Goal: Information Seeking & Learning: Learn about a topic

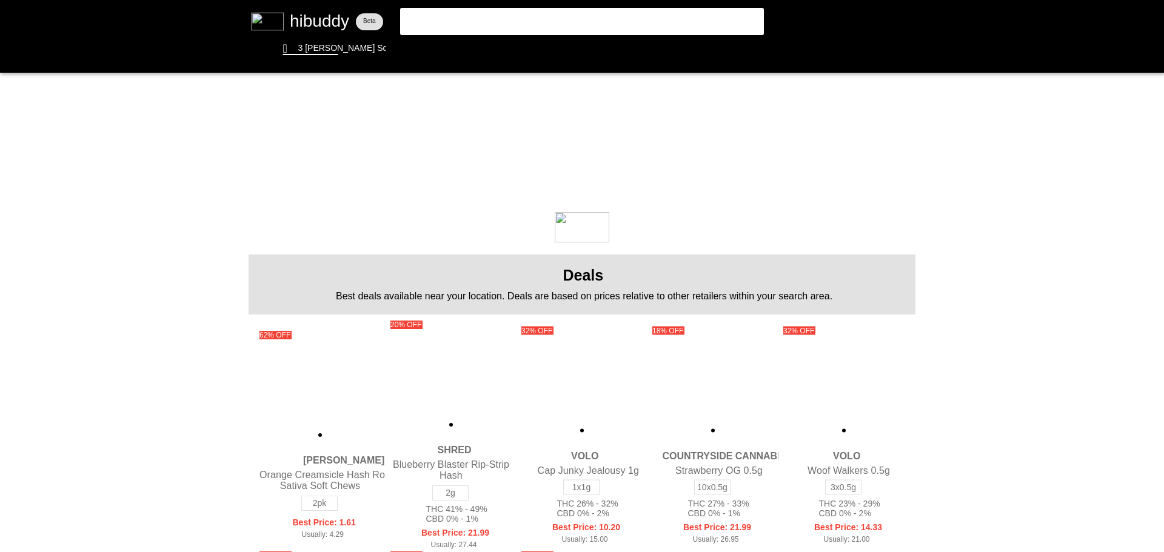
click at [467, 30] on flt-glass-pane at bounding box center [582, 276] width 1164 height 552
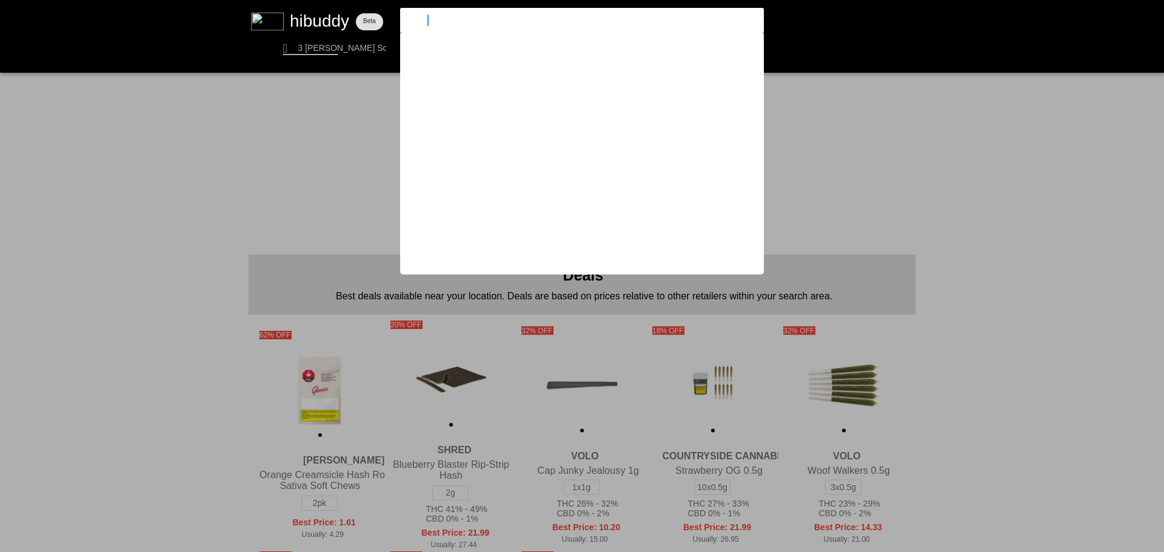
type input "carmel"
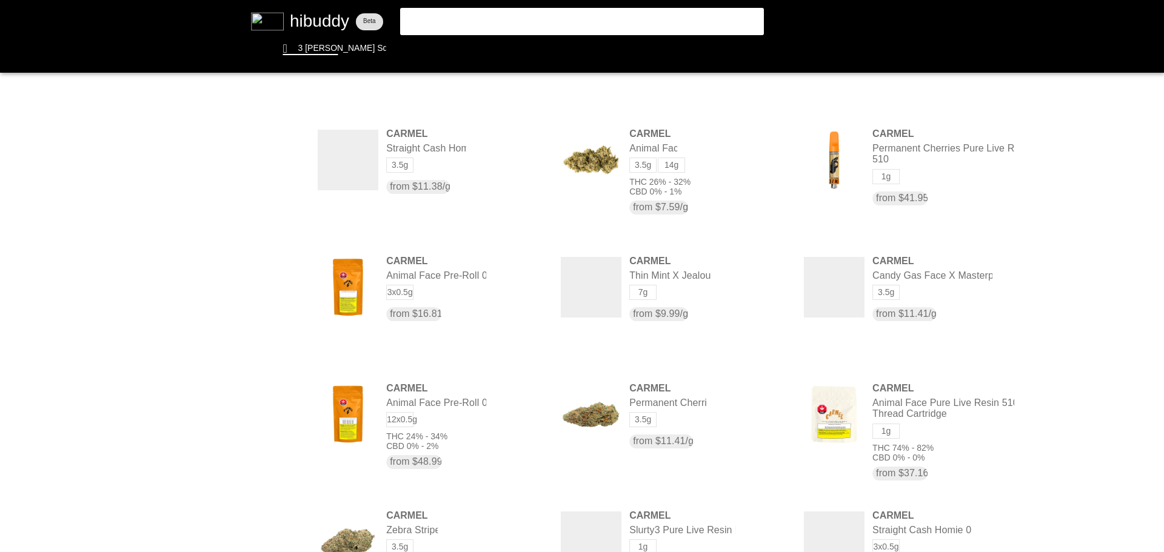
click at [275, 295] on flt-glass-pane at bounding box center [582, 276] width 1164 height 552
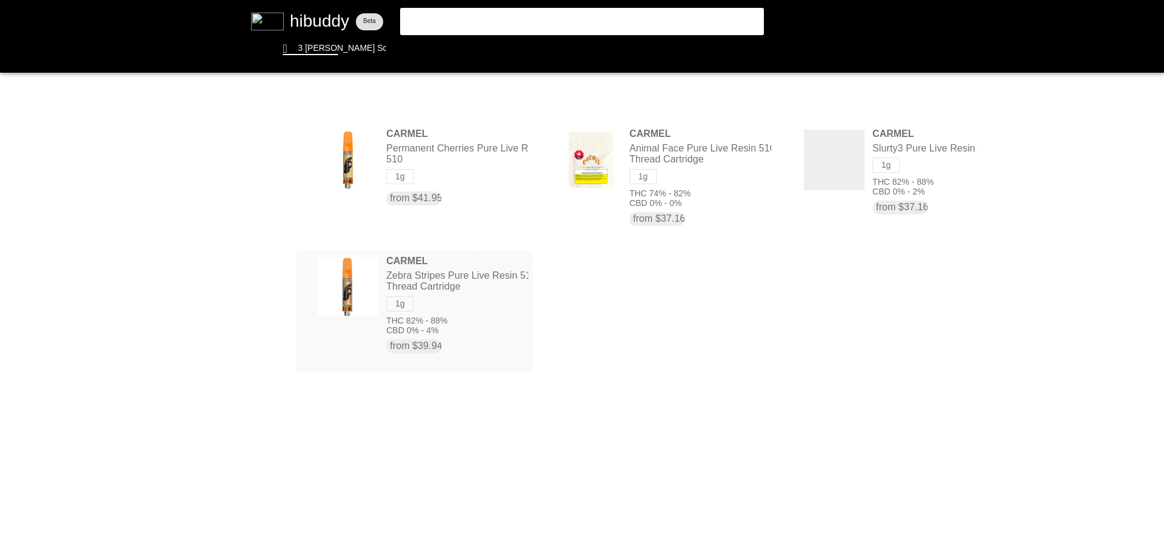
click at [437, 276] on flt-glass-pane at bounding box center [582, 276] width 1164 height 552
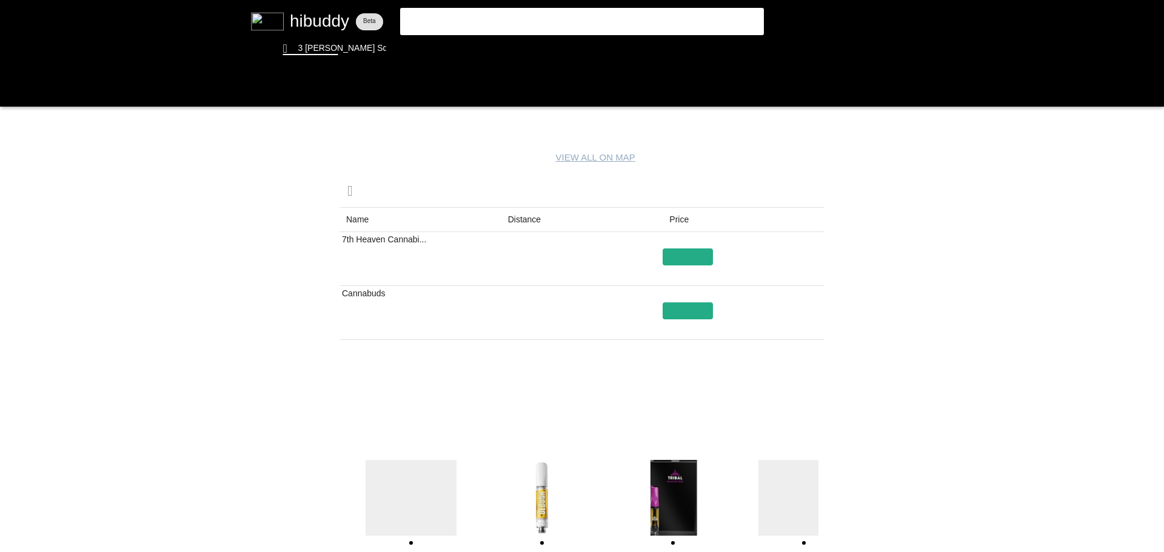
drag, startPoint x: 465, startPoint y: 254, endPoint x: 453, endPoint y: 255, distance: 11.5
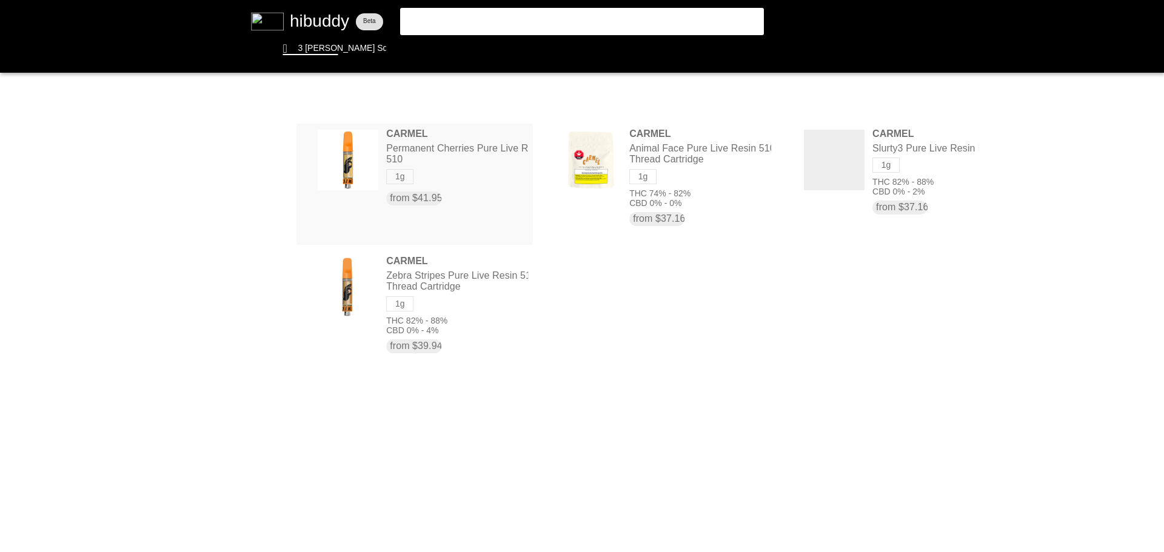
click at [458, 152] on flt-glass-pane at bounding box center [582, 276] width 1164 height 552
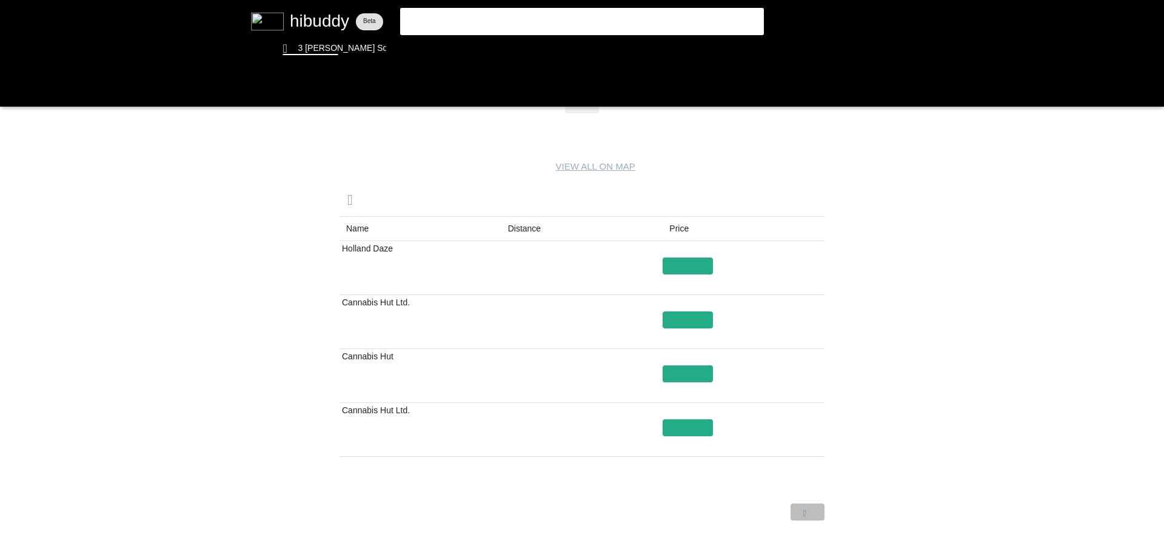
click at [809, 510] on flt-glass-pane at bounding box center [582, 276] width 1164 height 552
click at [777, 514] on flt-glass-pane at bounding box center [582, 276] width 1164 height 552
click at [403, 428] on flt-glass-pane at bounding box center [582, 276] width 1164 height 552
click at [812, 518] on flt-glass-pane at bounding box center [582, 276] width 1164 height 552
click at [382, 266] on flt-glass-pane at bounding box center [582, 276] width 1164 height 552
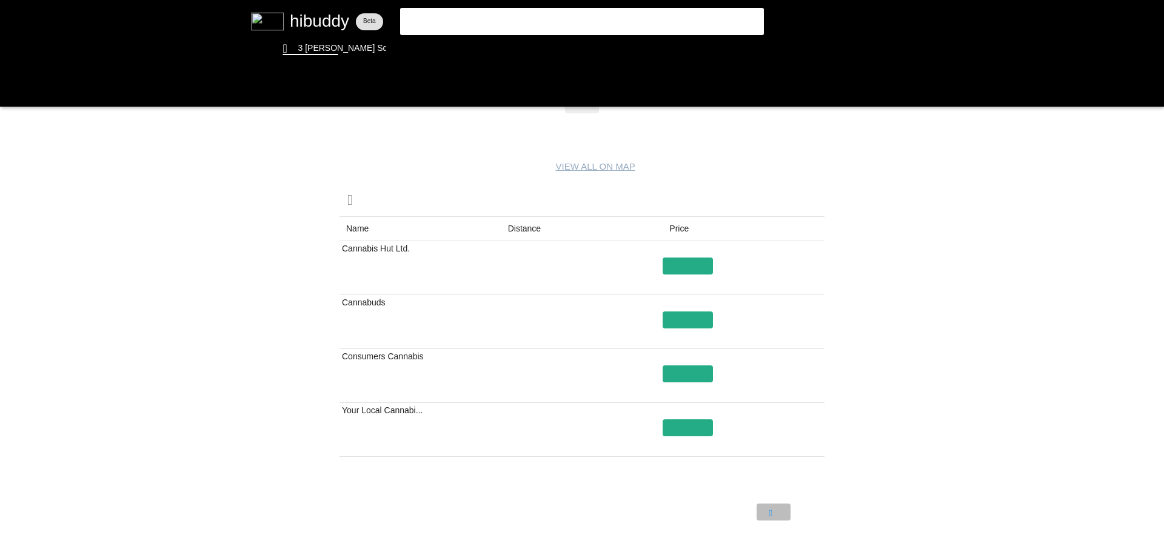
click at [777, 518] on flt-glass-pane at bounding box center [582, 276] width 1164 height 552
click at [394, 264] on flt-glass-pane at bounding box center [582, 276] width 1164 height 552
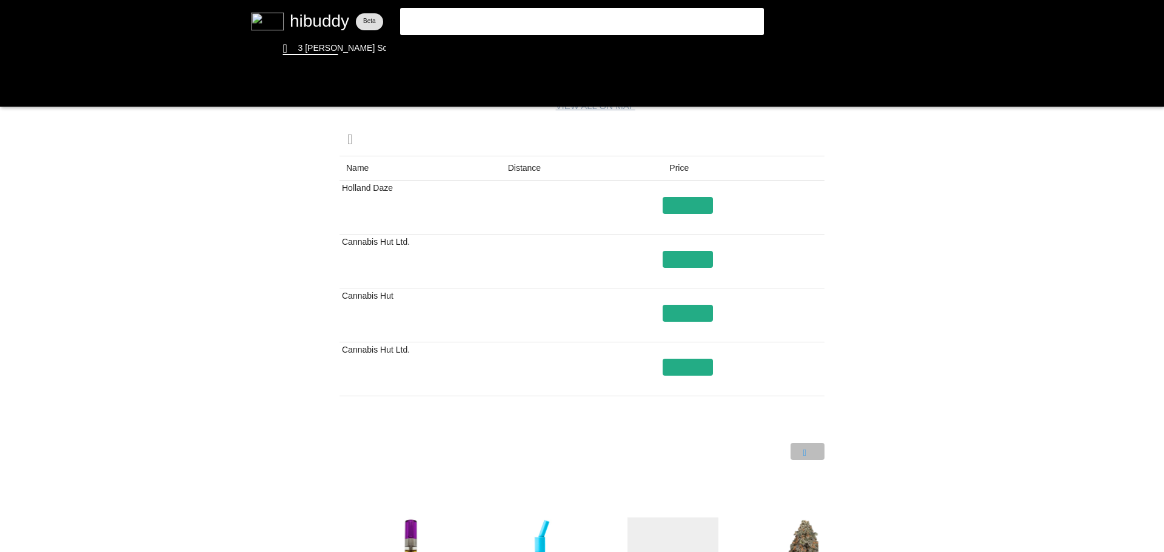
click at [811, 444] on flt-glass-pane at bounding box center [582, 276] width 1164 height 552
click at [780, 451] on flt-glass-pane at bounding box center [582, 276] width 1164 height 552
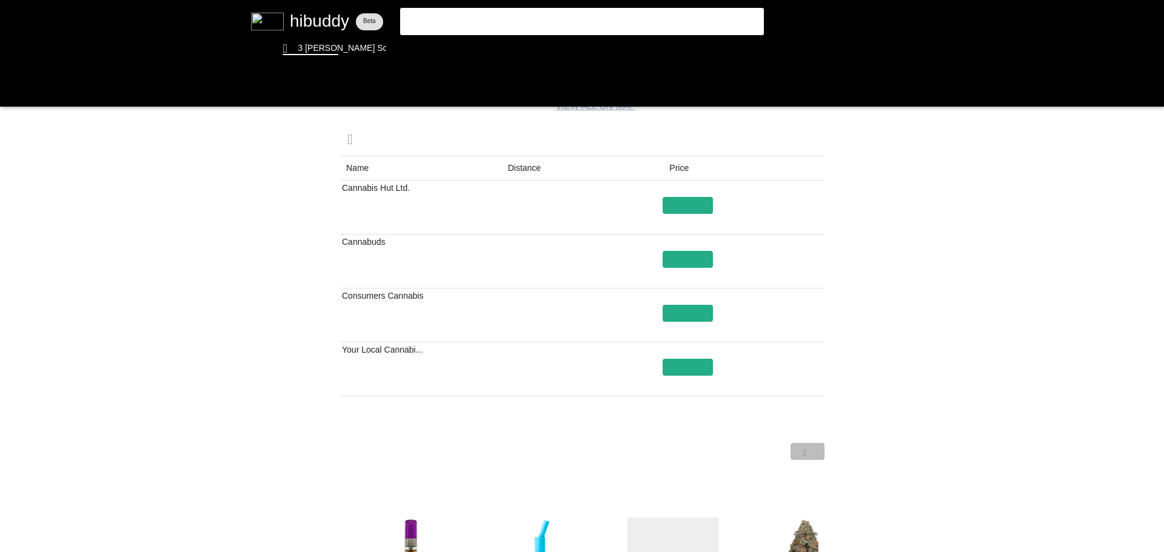
click at [801, 447] on flt-glass-pane at bounding box center [582, 276] width 1164 height 552
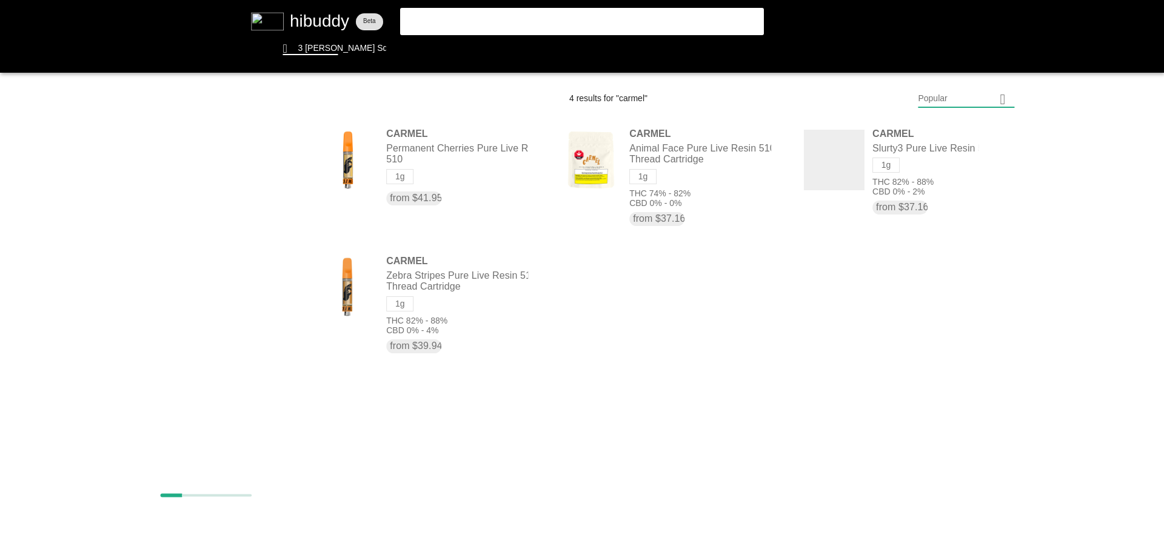
click at [521, 32] on flt-glass-pane at bounding box center [582, 276] width 1164 height 552
click at [521, 52] on flt-glass-pane at bounding box center [582, 276] width 1164 height 552
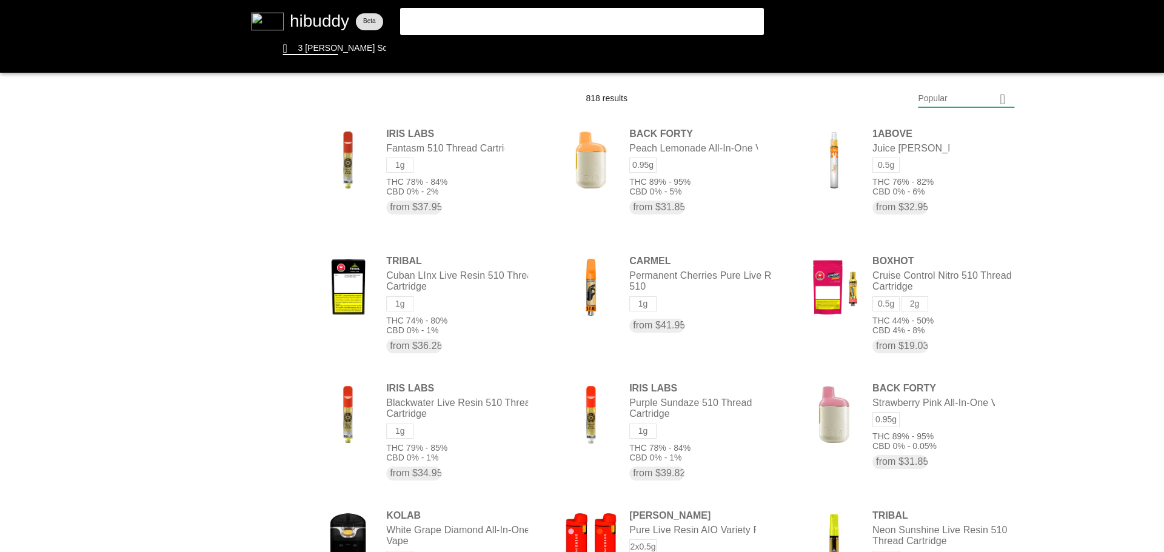
click at [951, 101] on flt-glass-pane at bounding box center [582, 276] width 1164 height 552
click at [985, 416] on flt-glass-pane at bounding box center [582, 276] width 1164 height 552
